Goal: Navigation & Orientation: Find specific page/section

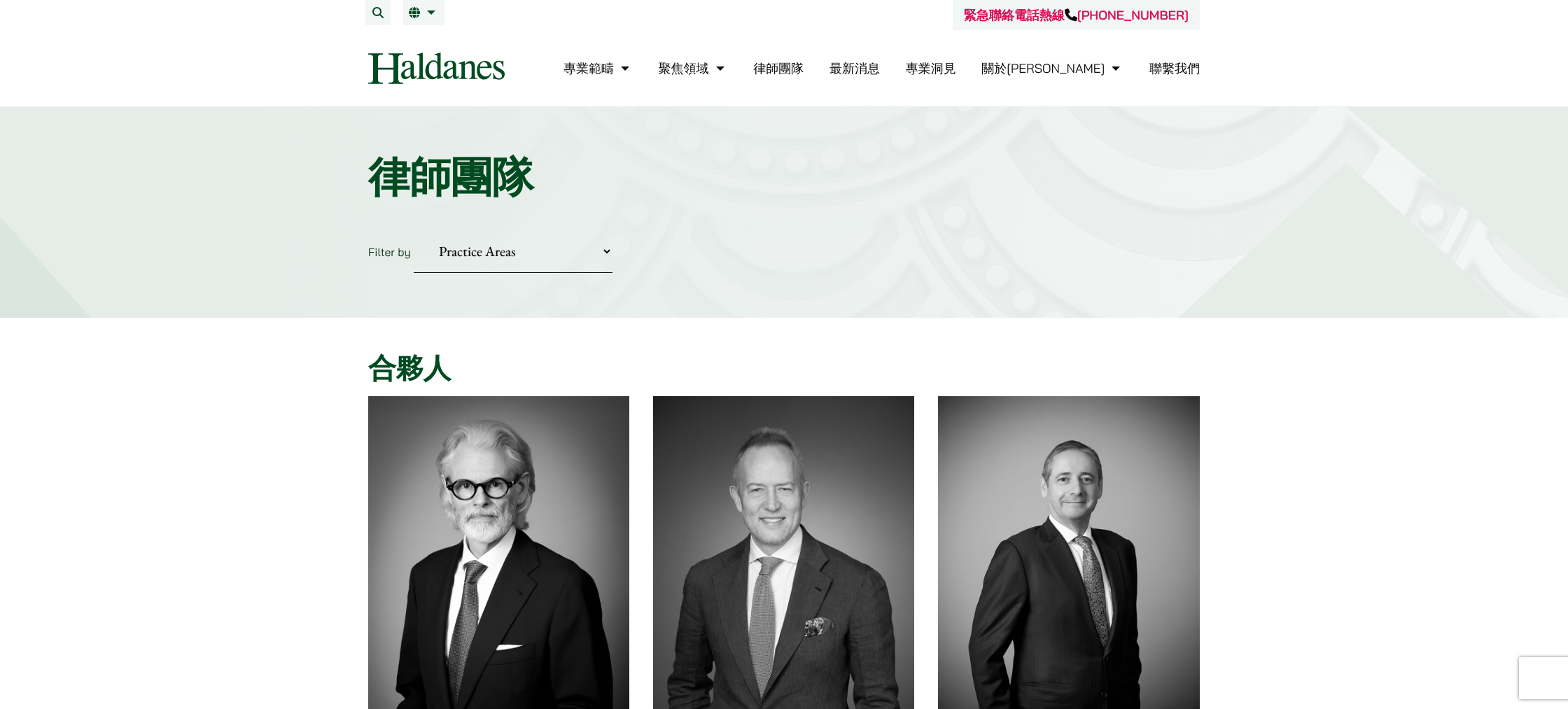
click at [1180, 74] on link "聯繫我們" at bounding box center [1175, 68] width 51 height 16
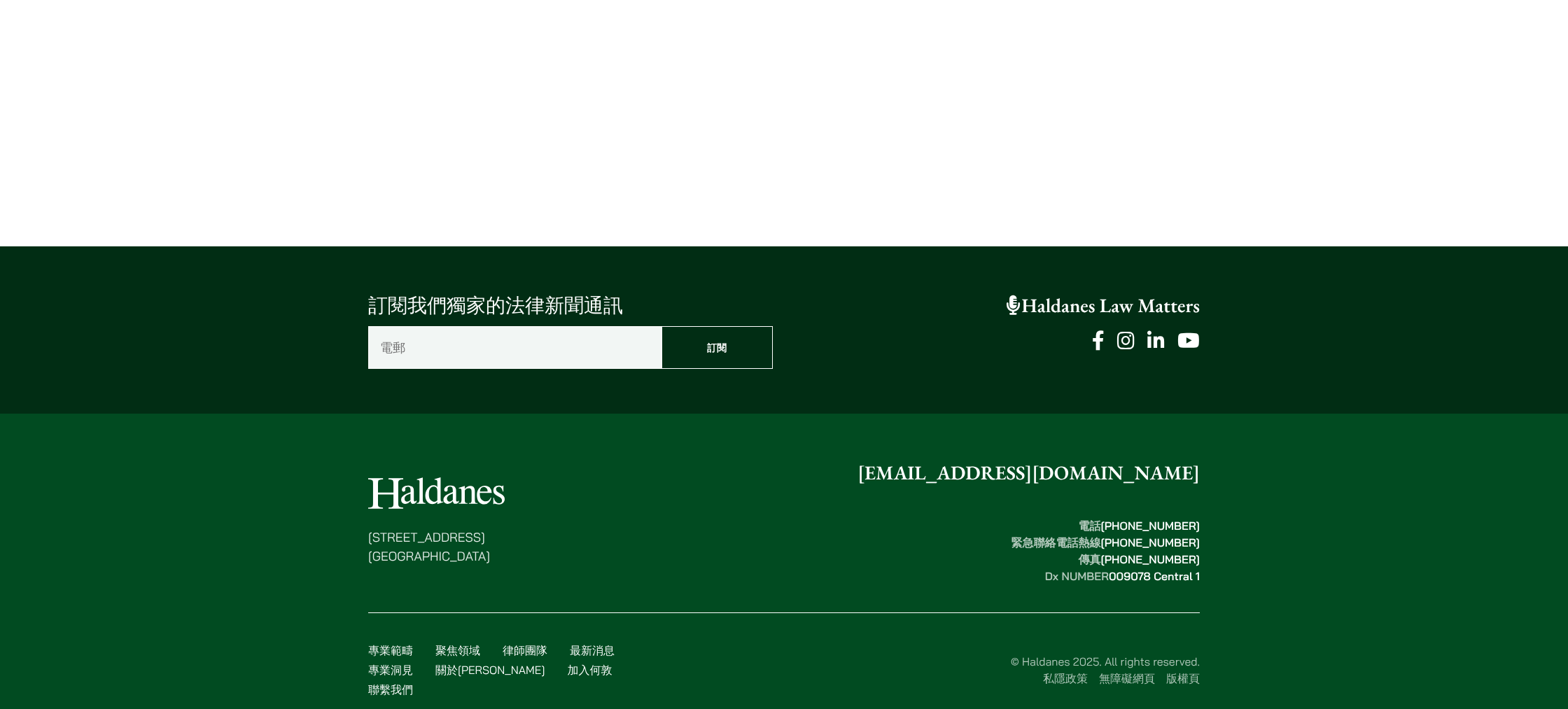
scroll to position [927, 0]
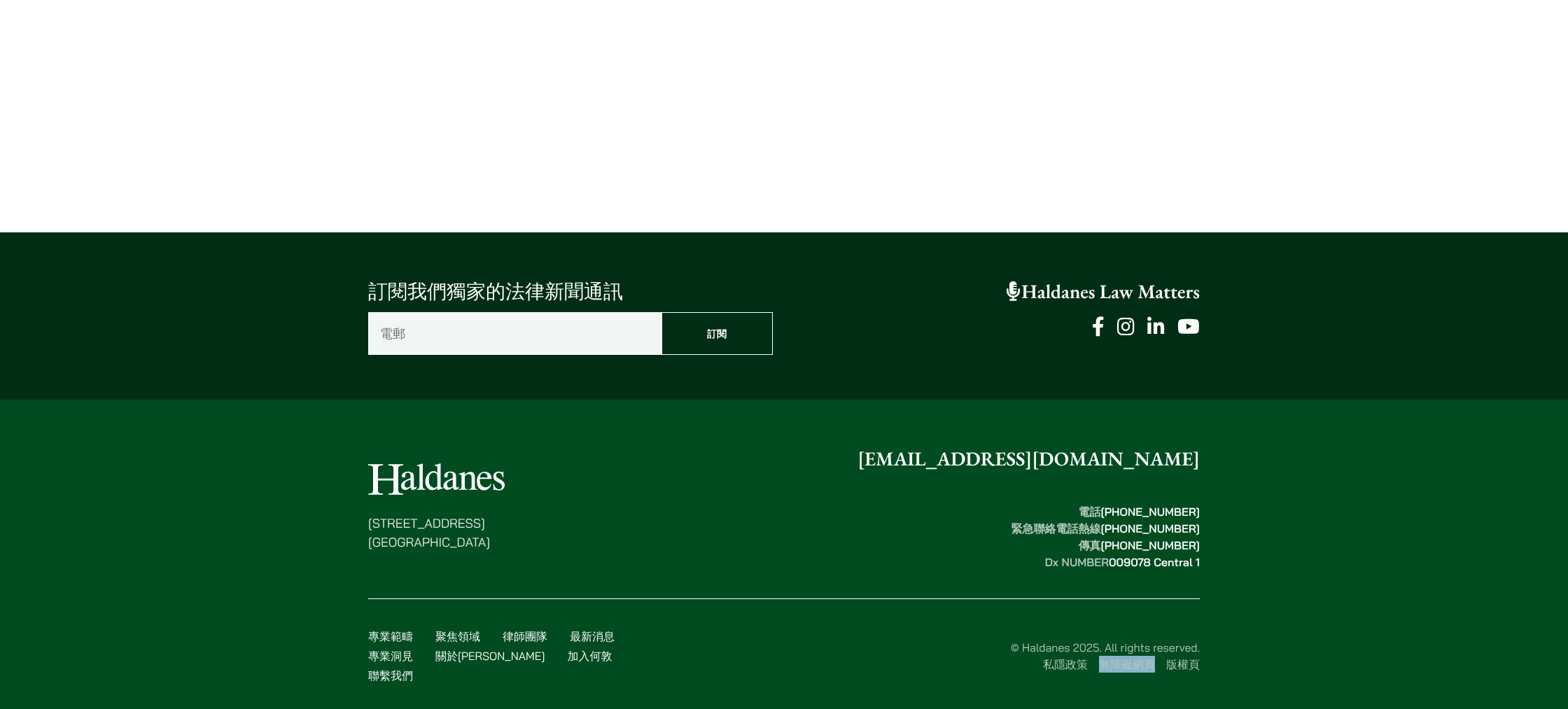
click at [1113, 657] on link "無障礙網頁" at bounding box center [1127, 664] width 56 height 14
click at [567, 649] on link "加入何敦" at bounding box center [589, 656] width 45 height 14
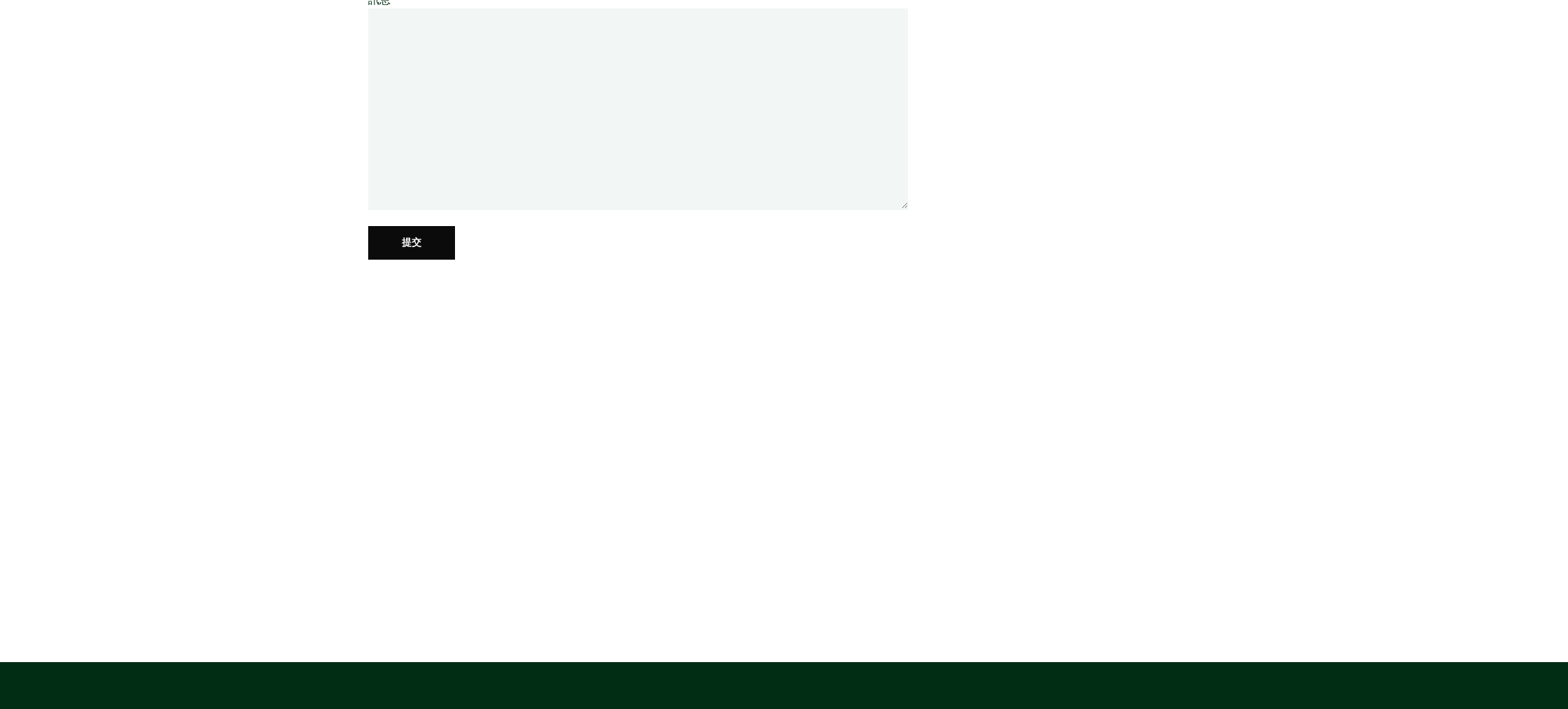
scroll to position [0, 0]
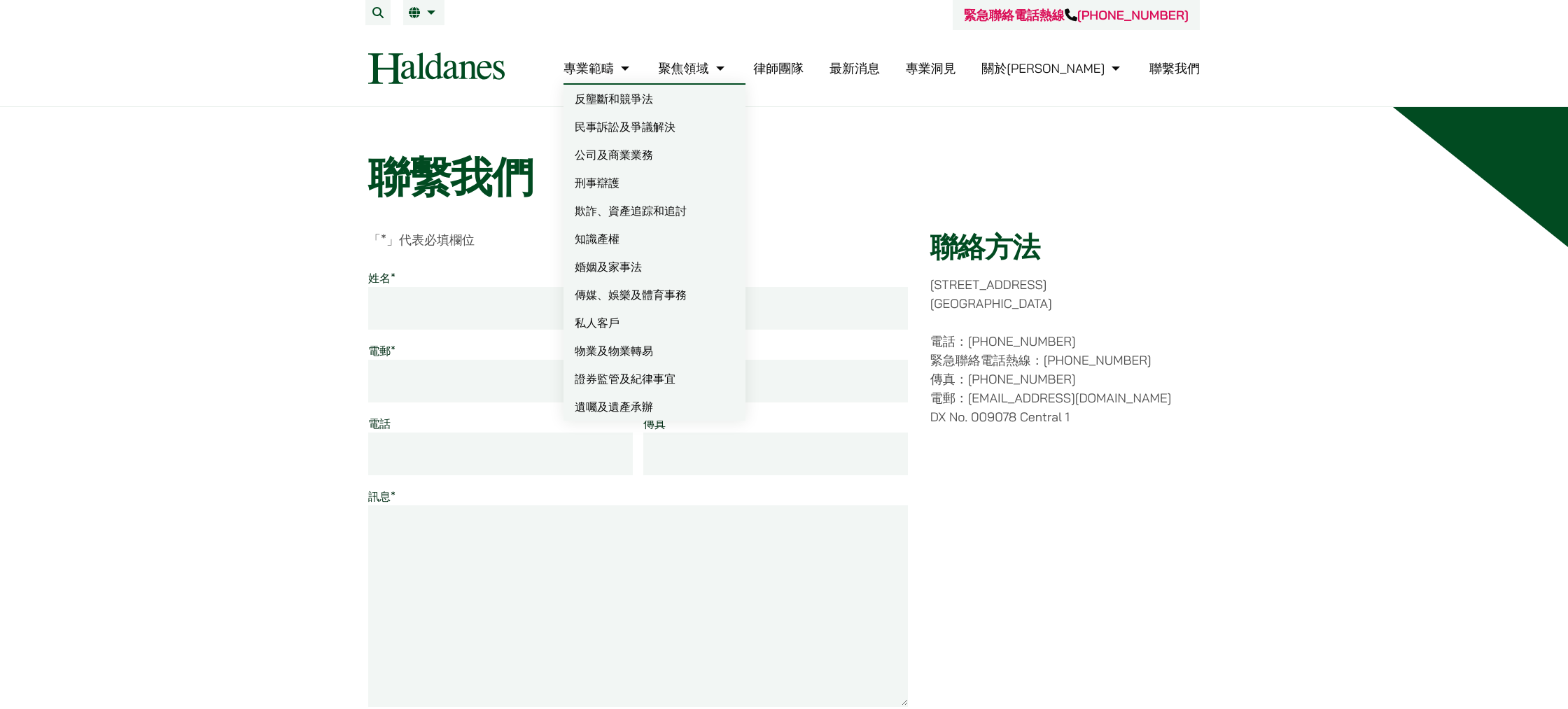
click at [679, 246] on link "知識產權" at bounding box center [655, 238] width 182 height 28
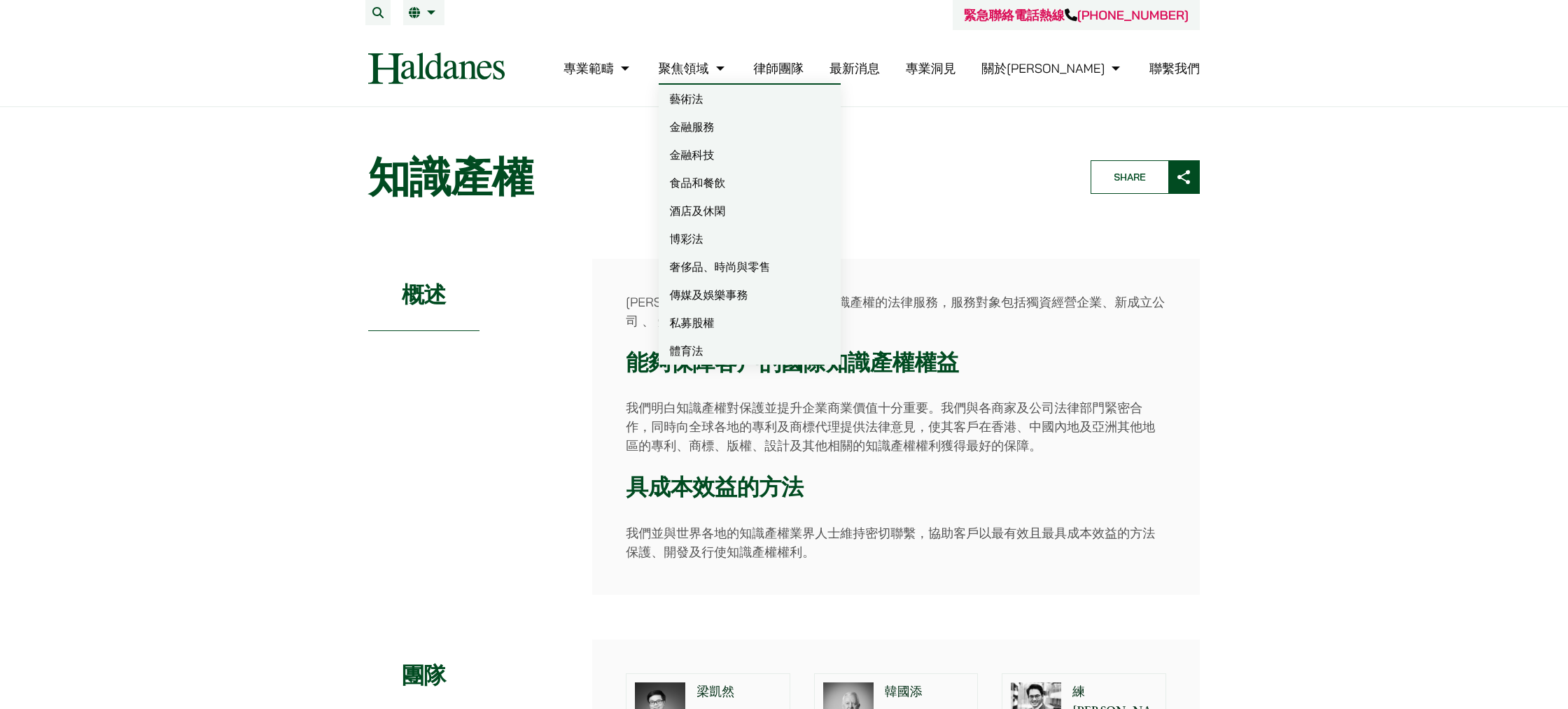
click at [768, 94] on link "藝術法" at bounding box center [750, 98] width 182 height 28
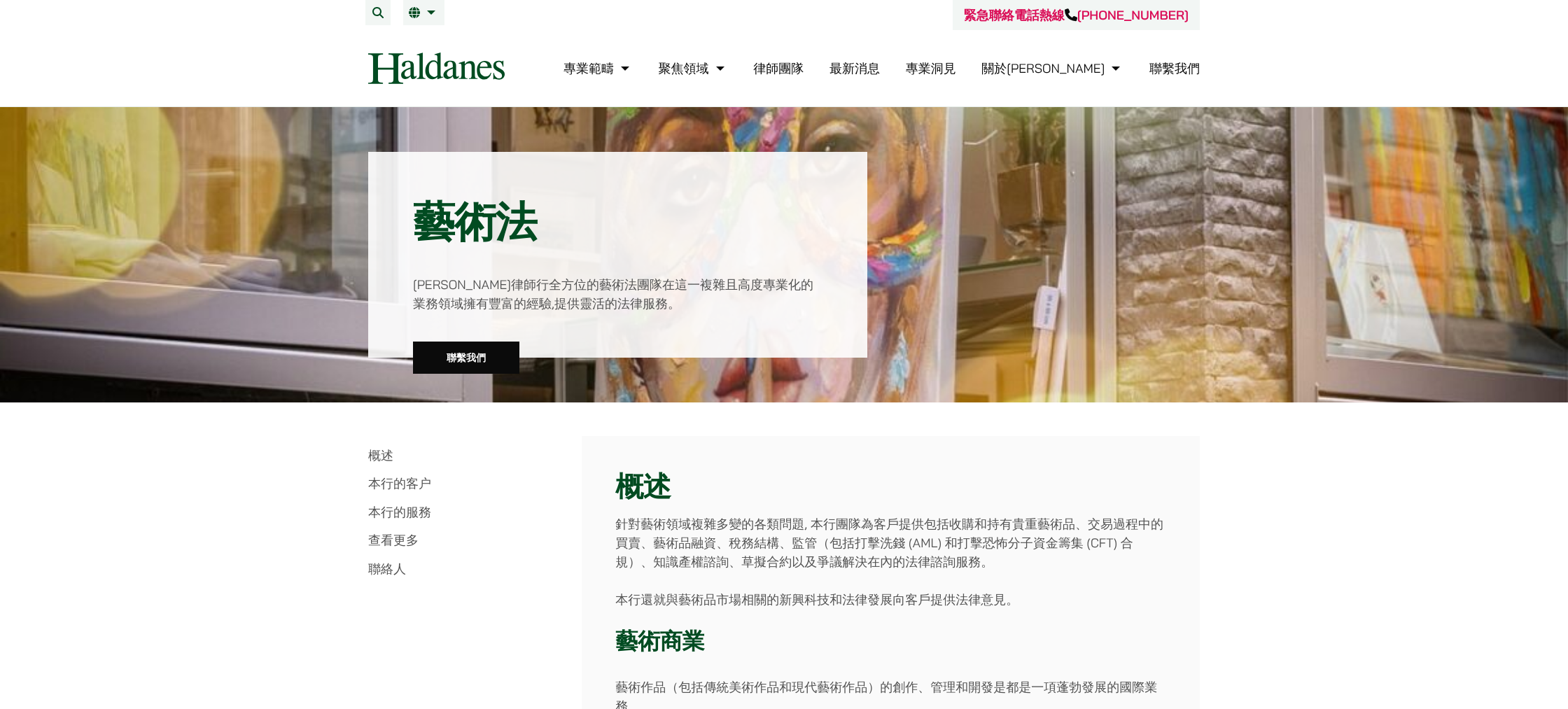
click at [803, 72] on link "律師團隊" at bounding box center [779, 68] width 51 height 16
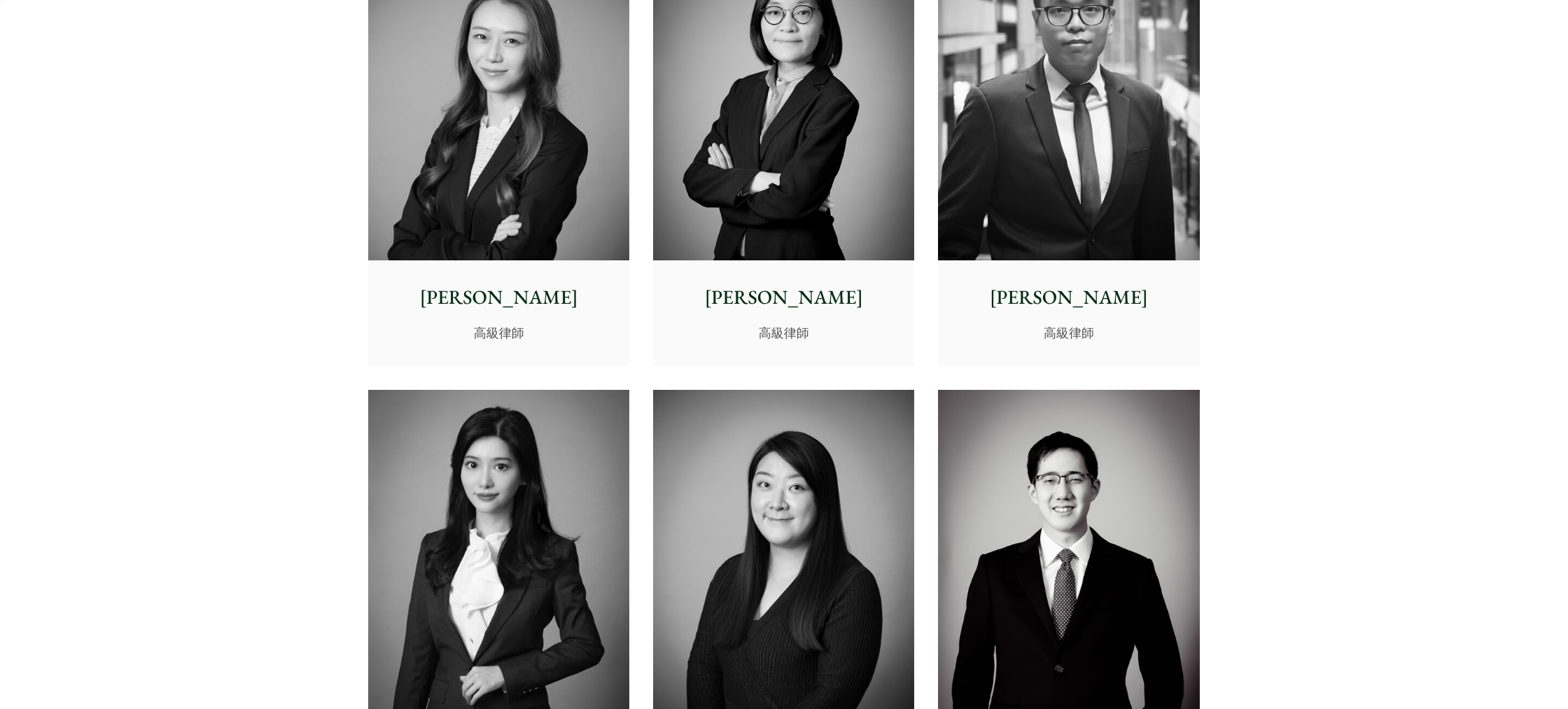
scroll to position [3757, 0]
